Goal: Information Seeking & Learning: Learn about a topic

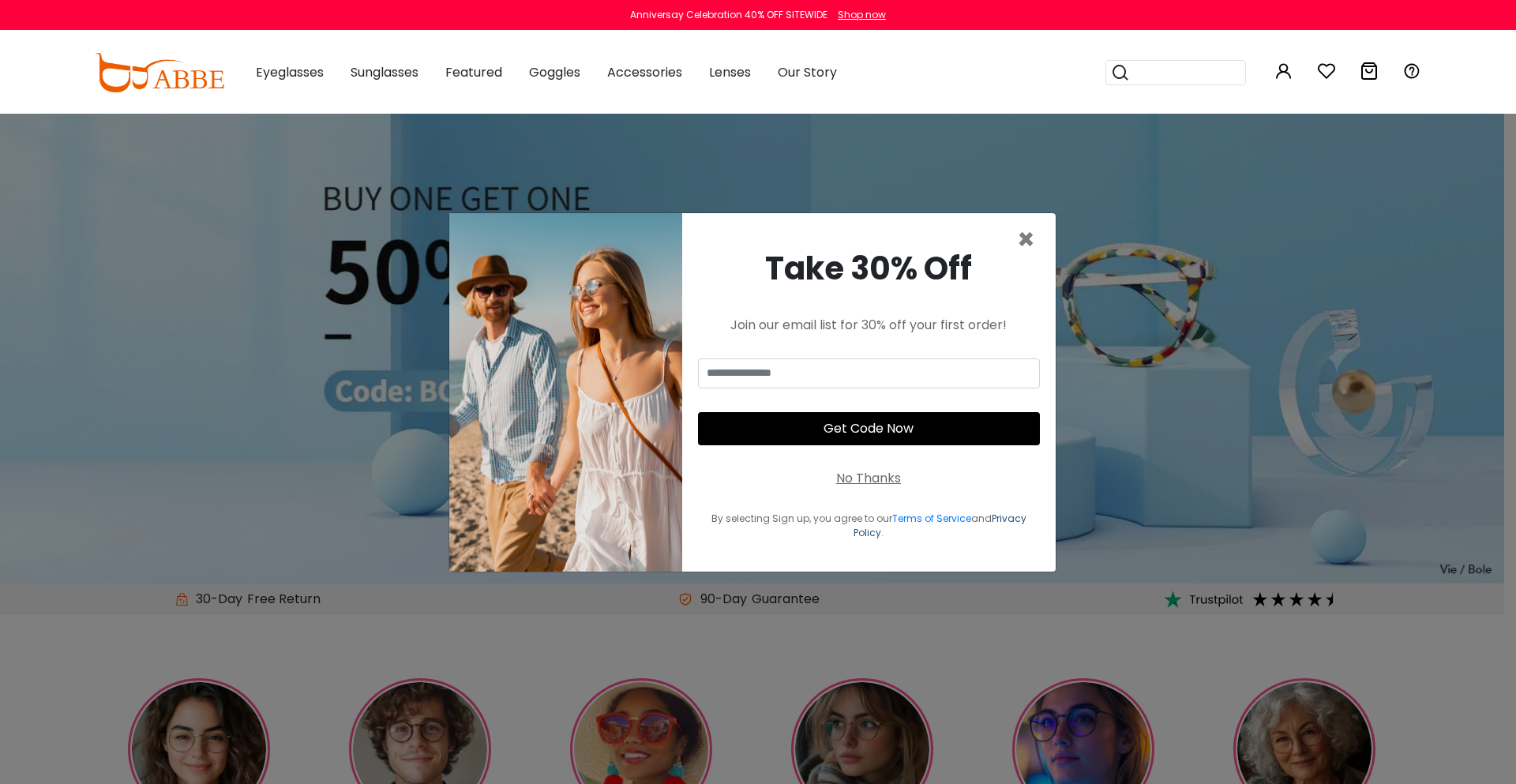
click at [869, 525] on link "Privacy Policy" at bounding box center [939, 525] width 173 height 27
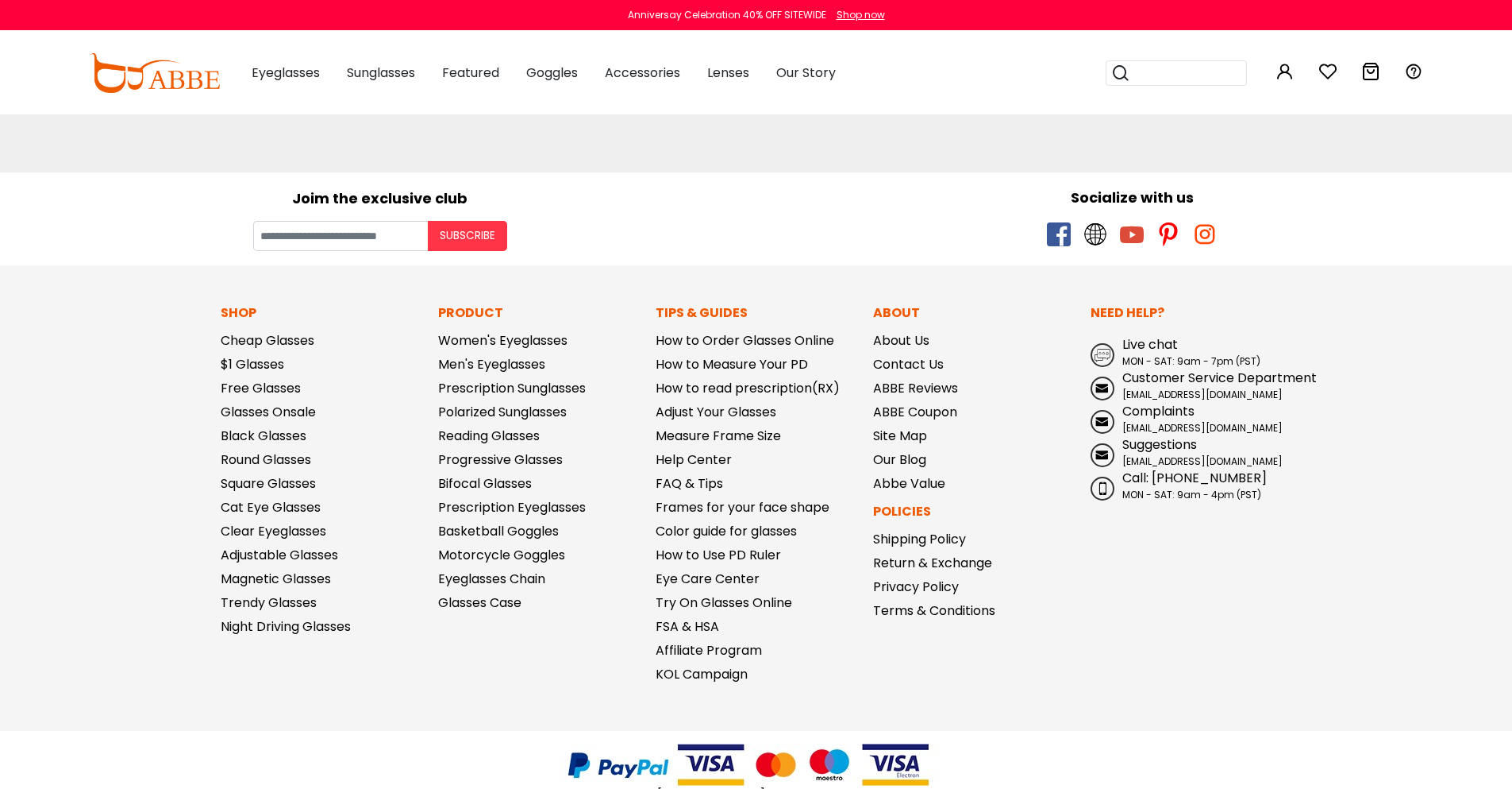
scroll to position [287, 0]
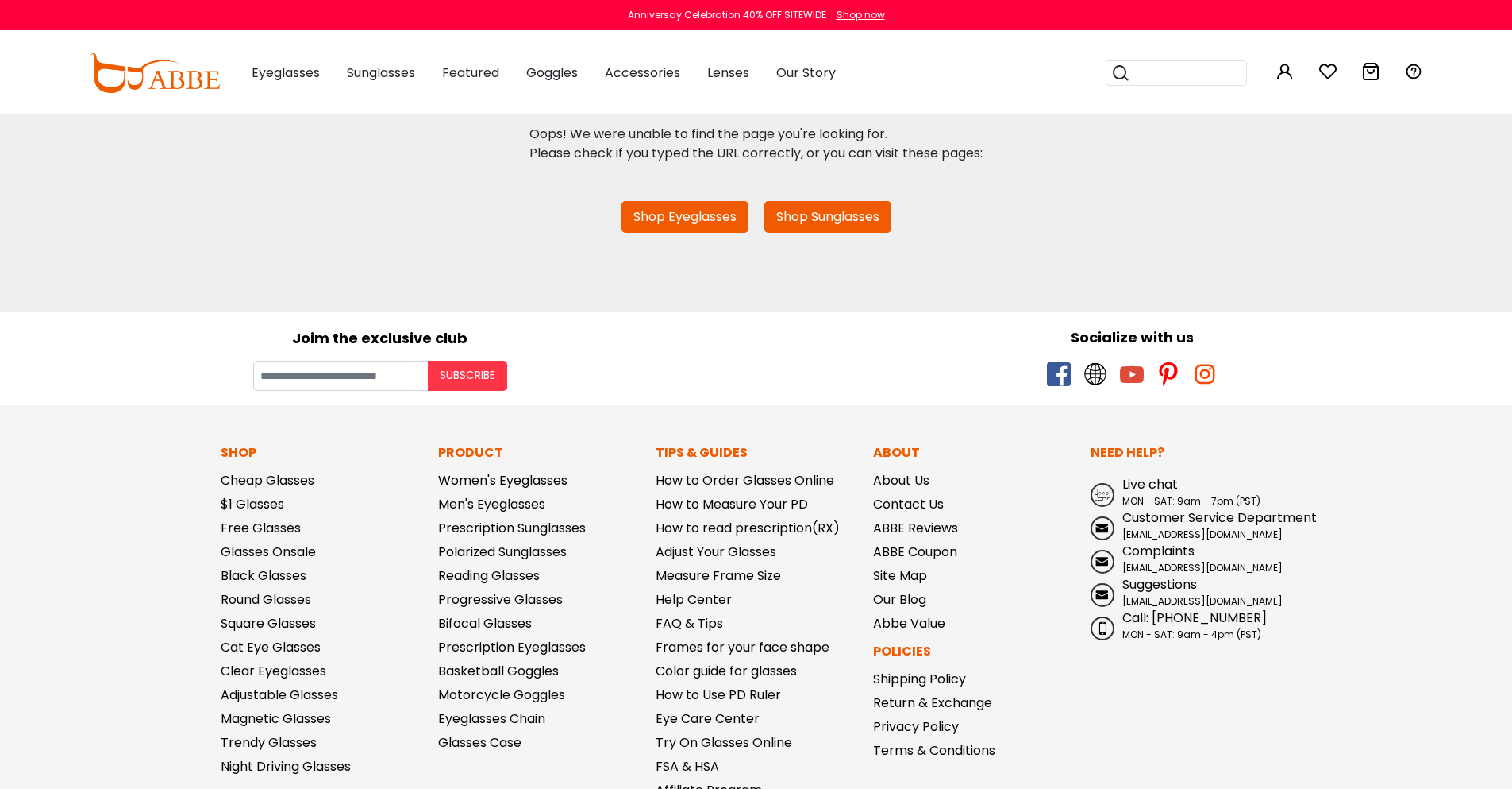
scroll to position [287, 0]
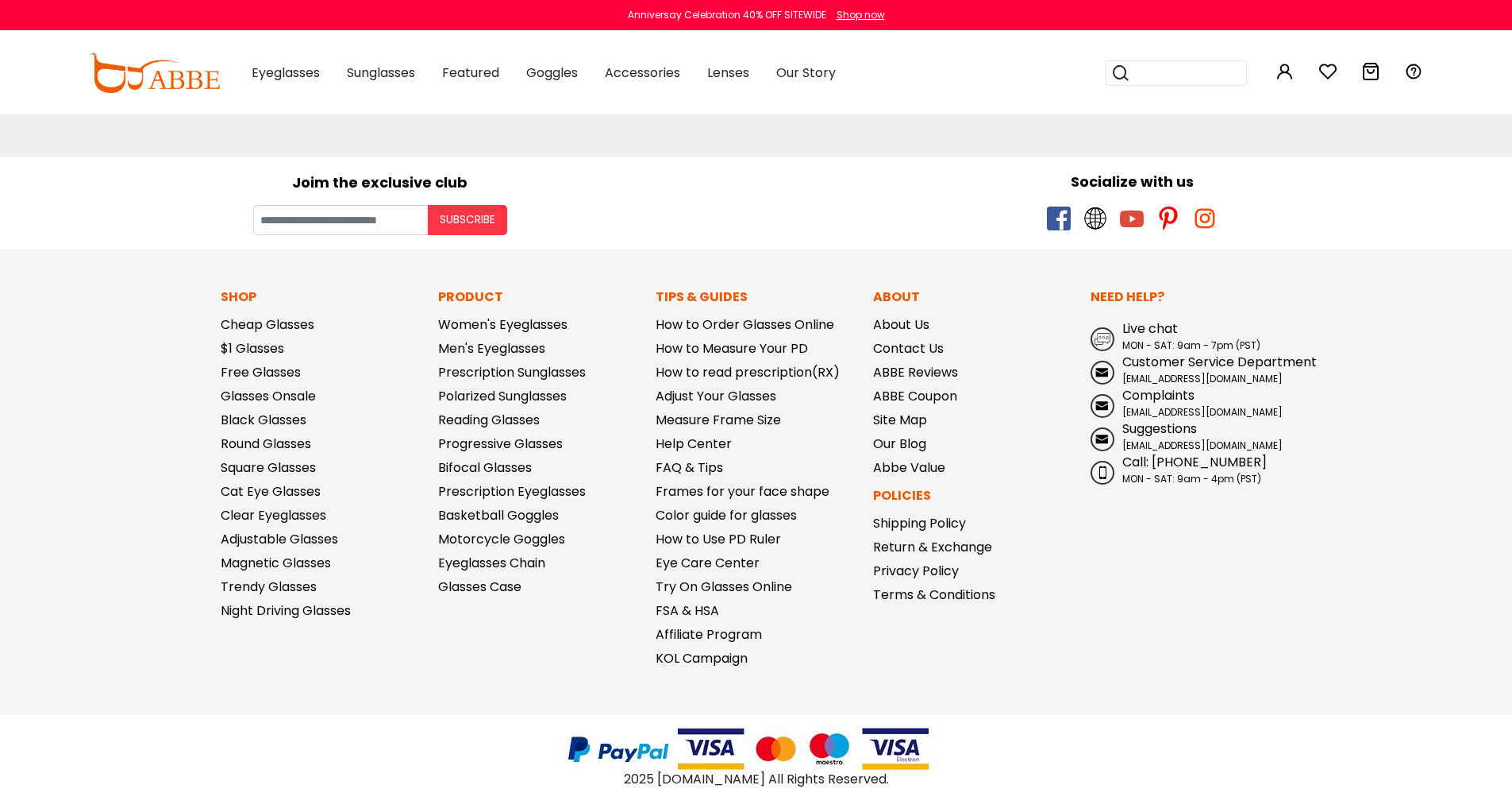
scroll to position [287, 0]
